Goal: Check status

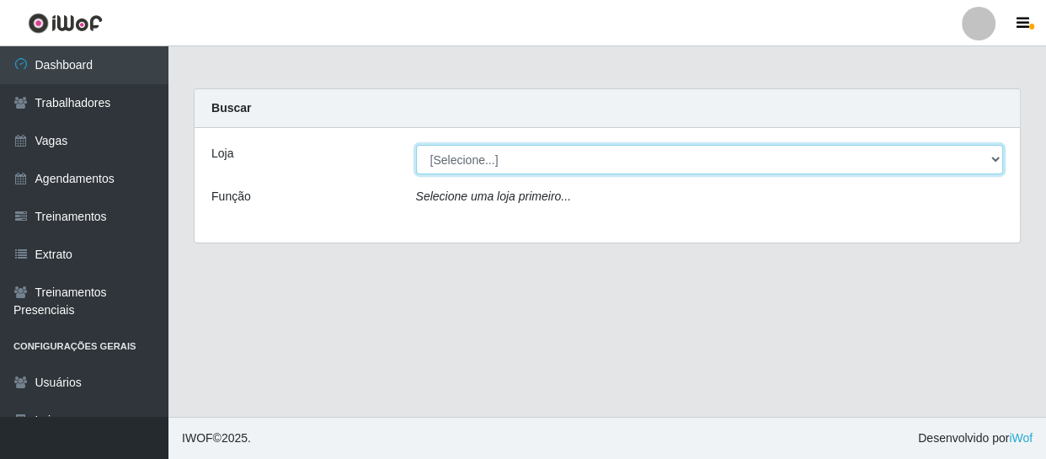
click at [527, 168] on select "[Selecione...] Varejão Supermercados" at bounding box center [710, 159] width 588 height 29
select select "237"
click at [416, 145] on select "[Selecione...] Varejão Supermercados" at bounding box center [710, 159] width 588 height 29
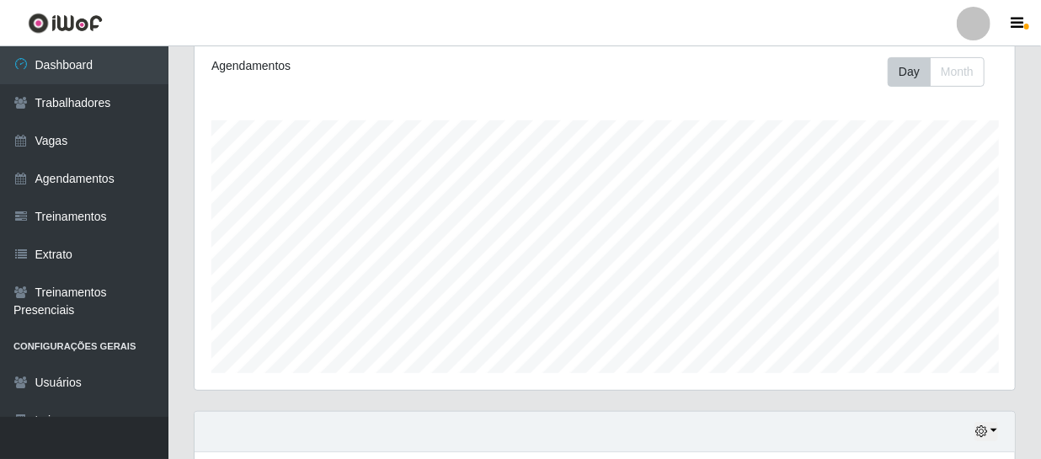
scroll to position [359, 0]
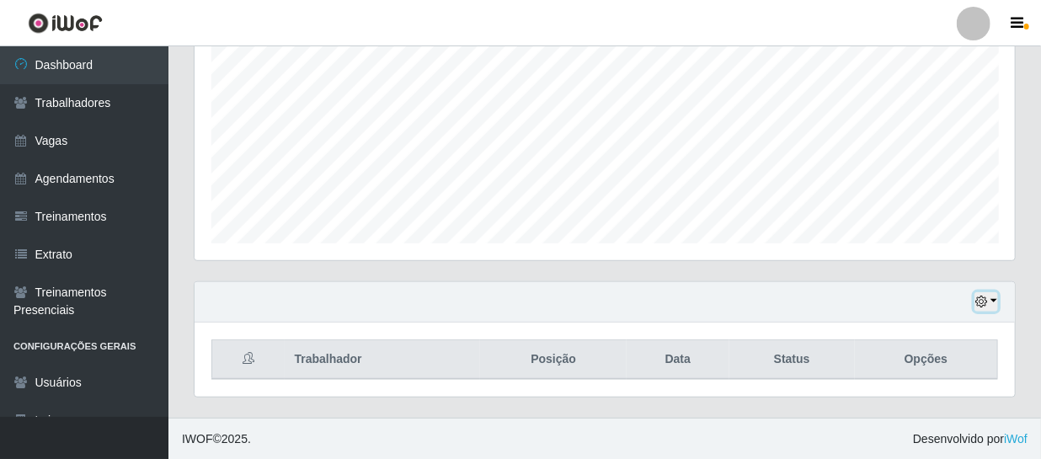
click at [980, 305] on icon "button" at bounding box center [981, 302] width 12 height 12
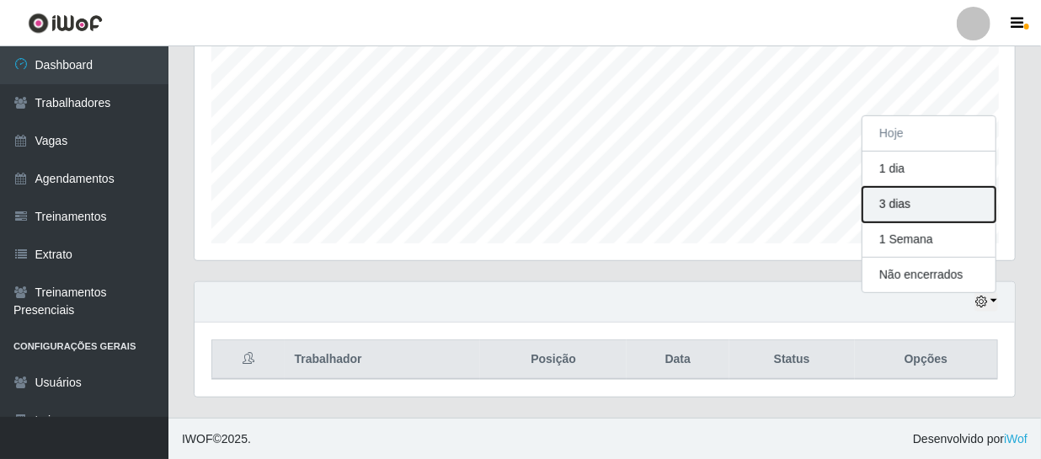
click at [909, 211] on button "3 dias" at bounding box center [928, 204] width 133 height 35
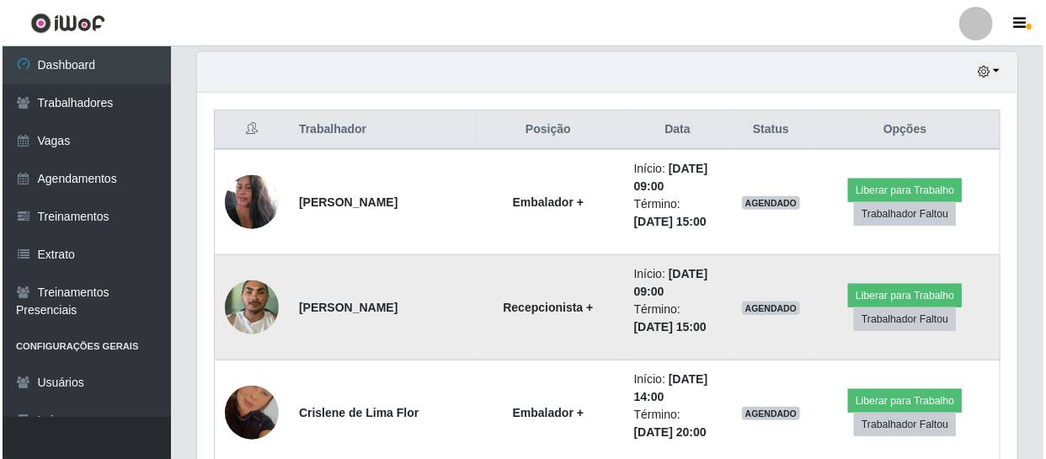
scroll to position [665, 0]
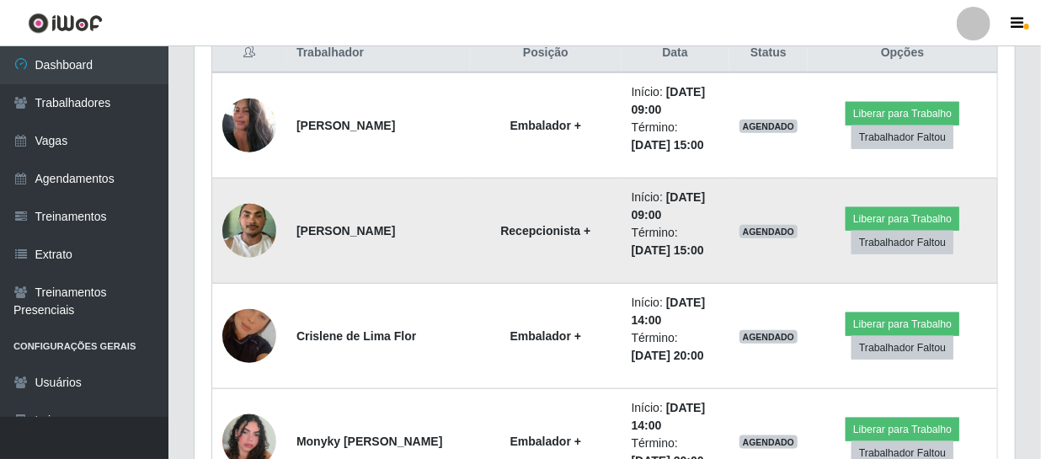
click at [243, 240] on img at bounding box center [249, 231] width 54 height 72
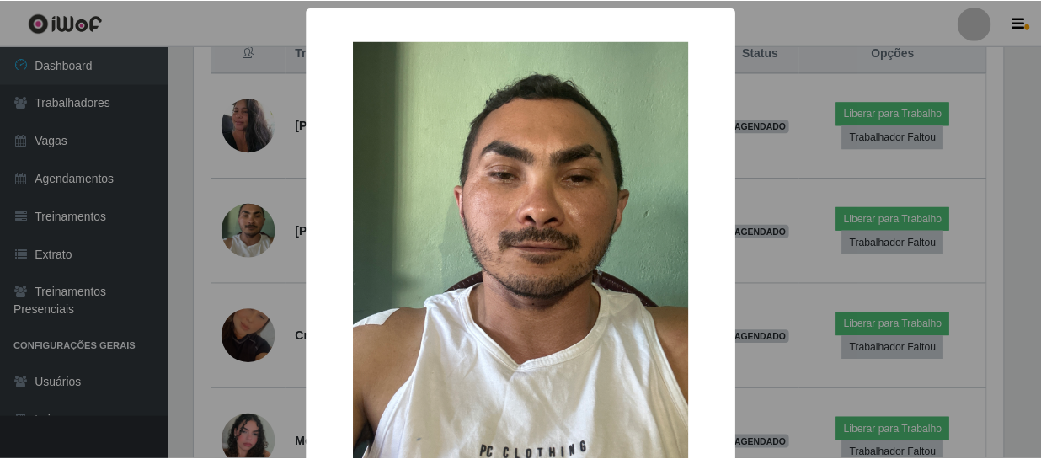
scroll to position [137, 0]
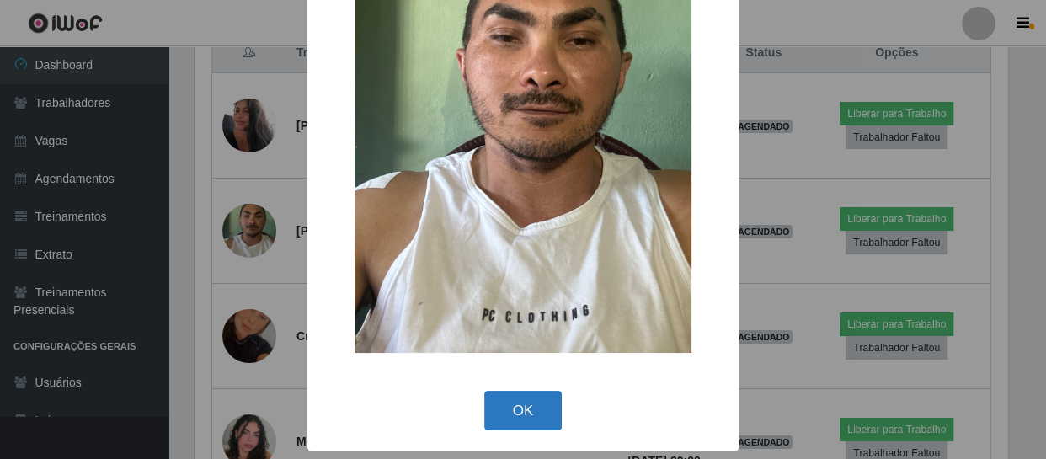
drag, startPoint x: 547, startPoint y: 401, endPoint x: 540, endPoint y: 372, distance: 29.6
click at [548, 397] on button "OK" at bounding box center [523, 411] width 78 height 40
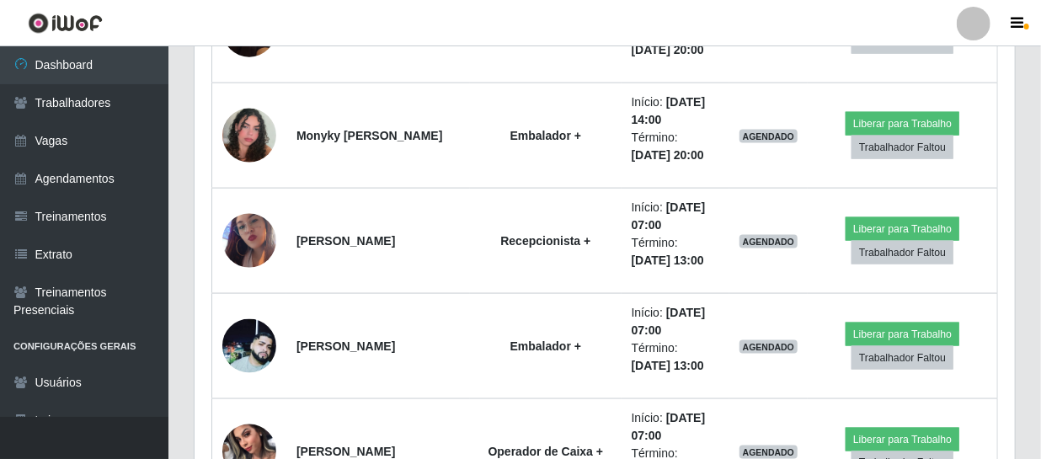
scroll to position [1124, 0]
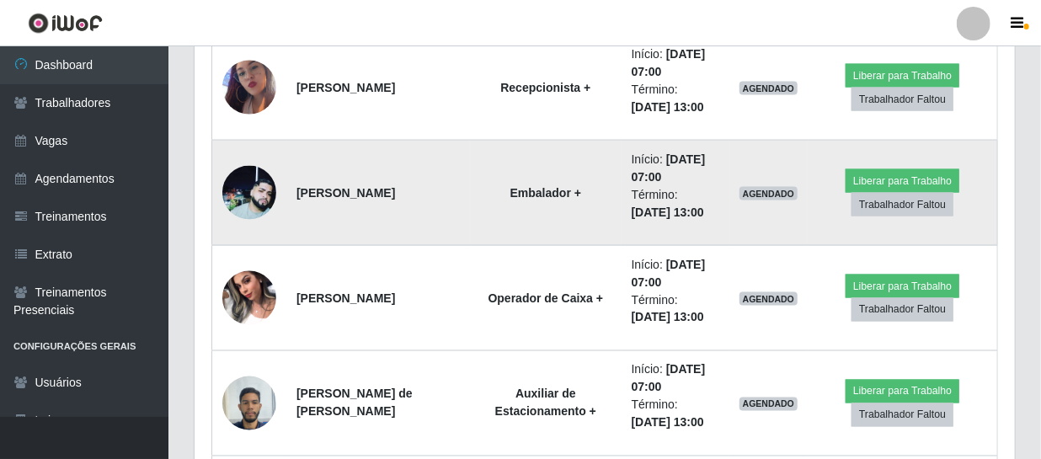
click at [243, 197] on img at bounding box center [249, 193] width 54 height 54
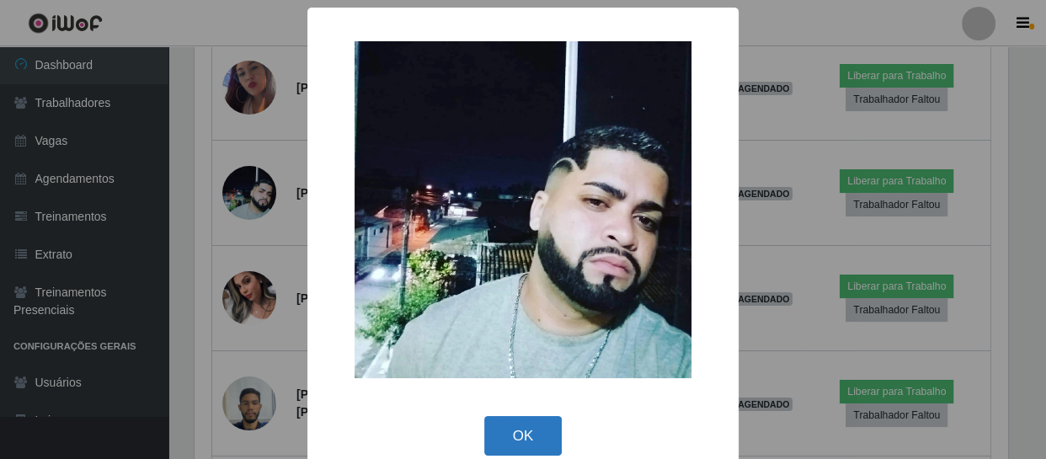
click at [520, 431] on button "OK" at bounding box center [523, 436] width 78 height 40
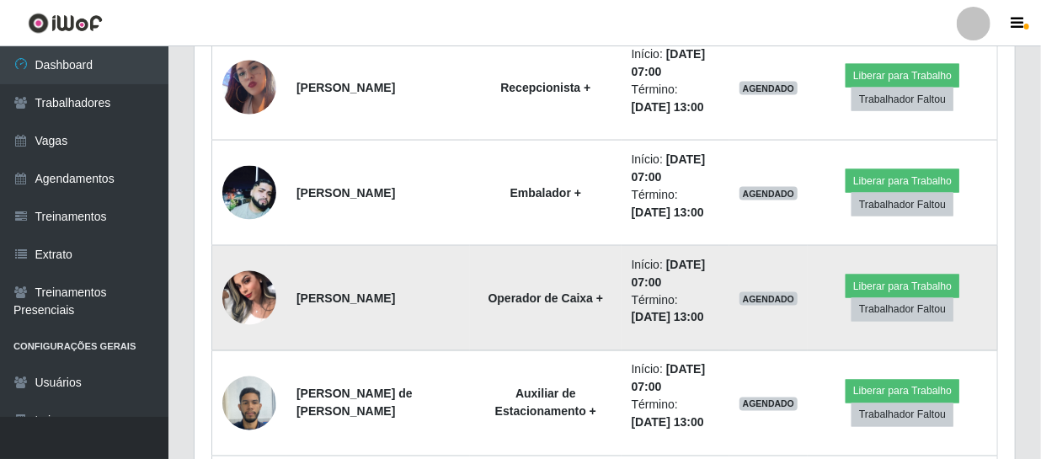
scroll to position [1201, 0]
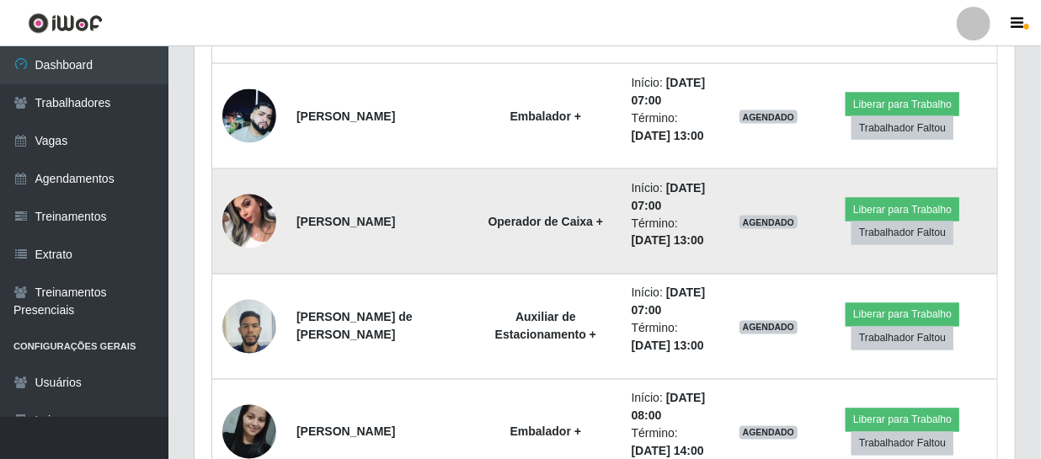
click at [237, 223] on img at bounding box center [249, 221] width 54 height 72
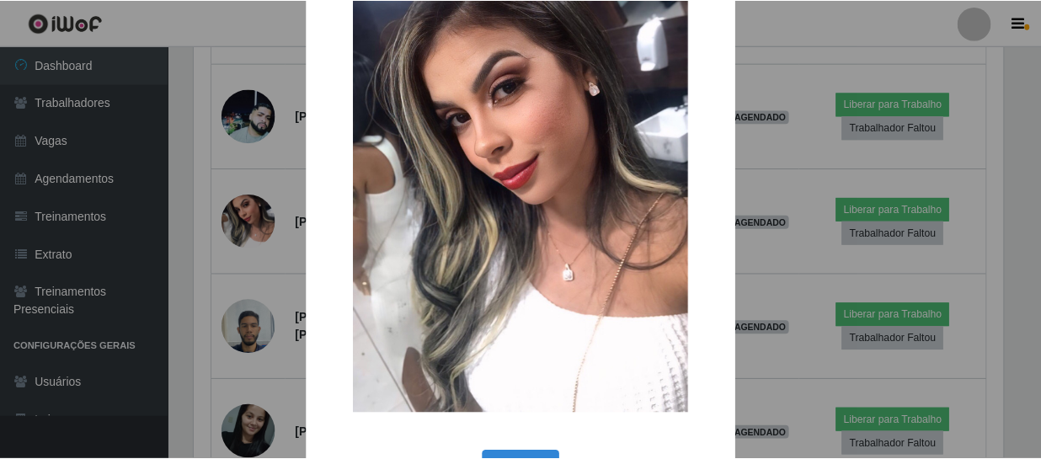
scroll to position [136, 0]
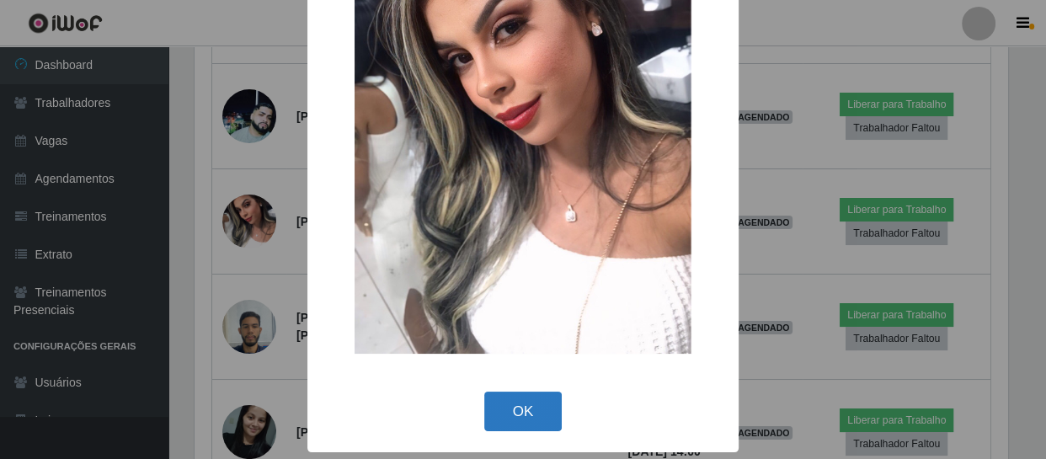
drag, startPoint x: 541, startPoint y: 418, endPoint x: 537, endPoint y: 403, distance: 15.7
click at [541, 417] on button "OK" at bounding box center [523, 412] width 78 height 40
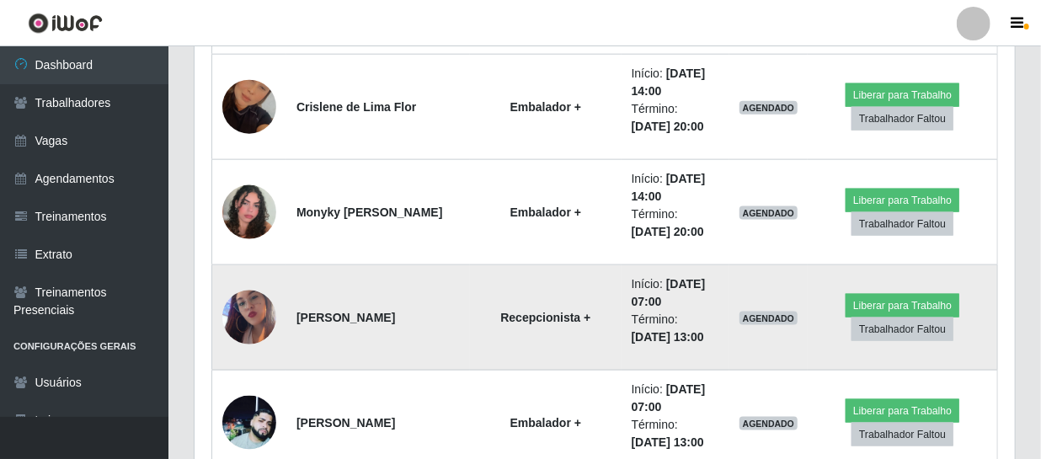
scroll to position [971, 0]
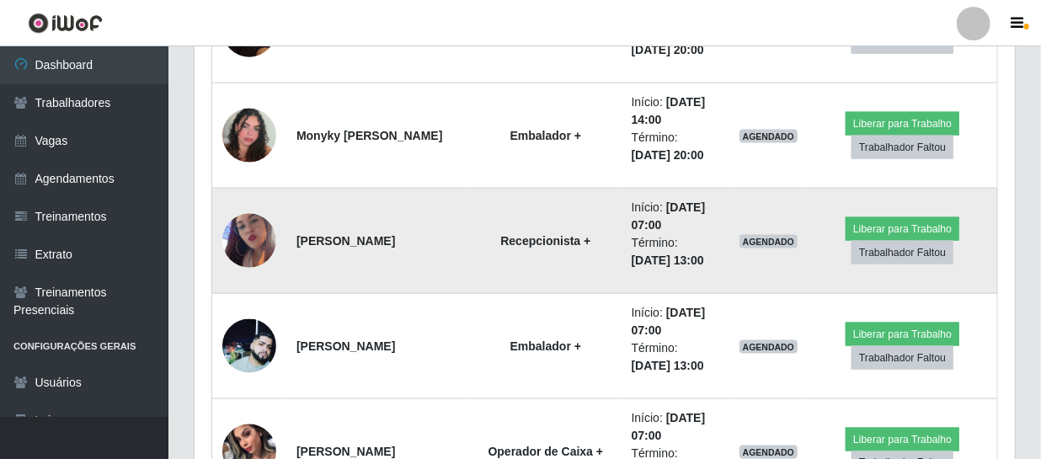
click at [241, 248] on img at bounding box center [249, 241] width 54 height 96
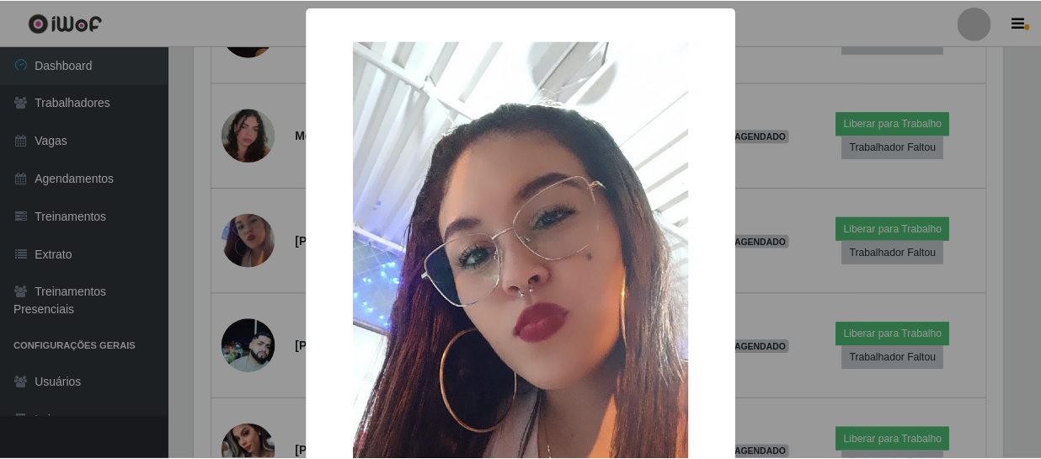
scroll to position [0, 0]
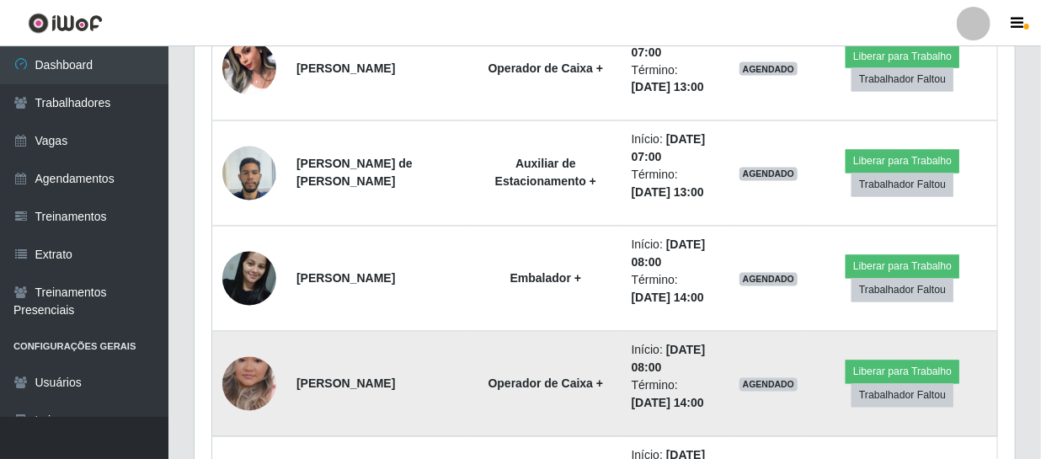
click at [256, 377] on img at bounding box center [249, 384] width 54 height 96
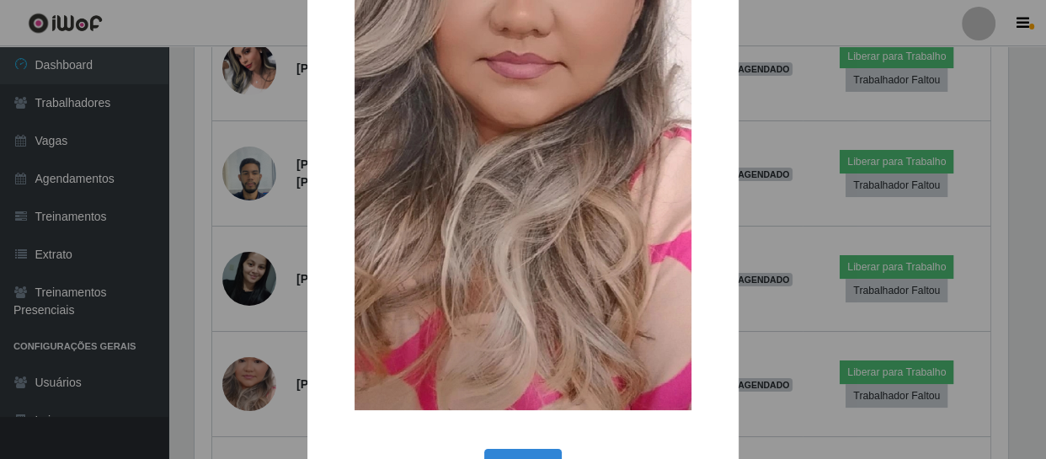
drag, startPoint x: 497, startPoint y: 449, endPoint x: 481, endPoint y: 429, distance: 25.1
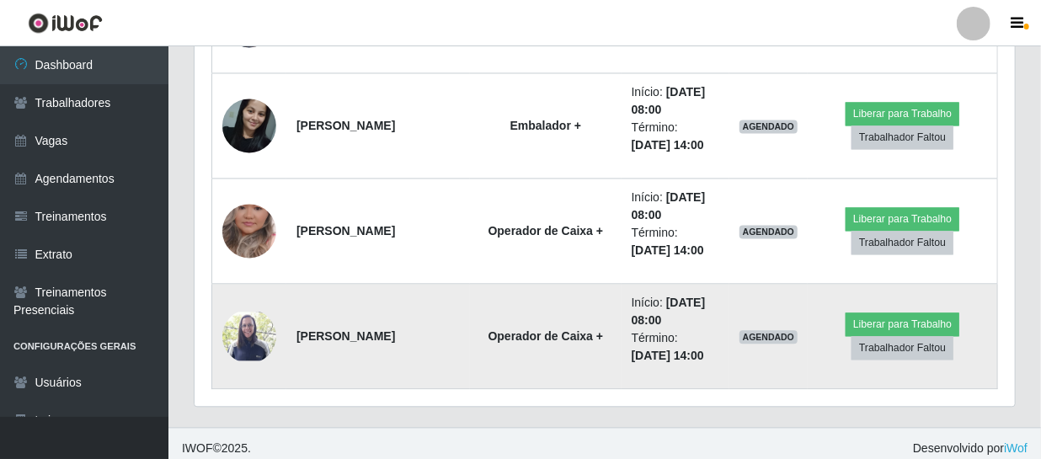
click at [259, 346] on img at bounding box center [249, 337] width 54 height 50
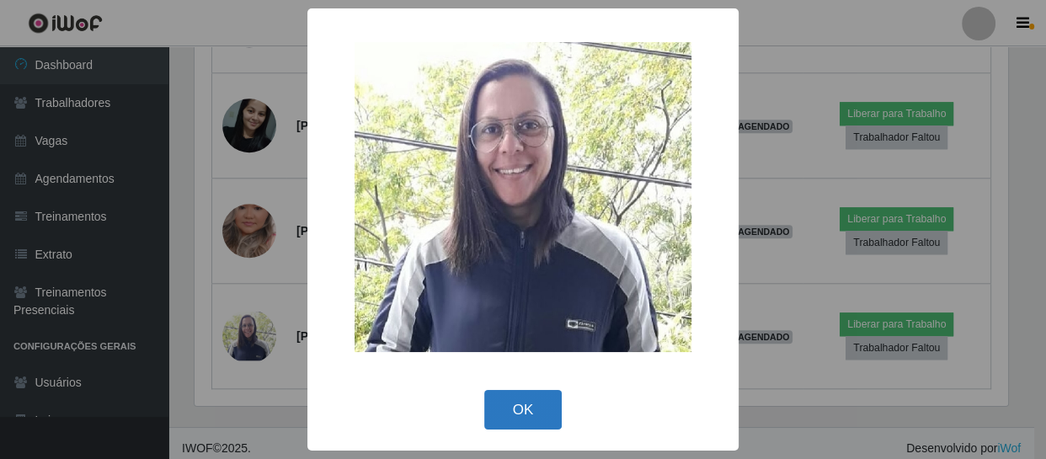
click at [503, 401] on button "OK" at bounding box center [523, 410] width 78 height 40
